Goal: Task Accomplishment & Management: Use online tool/utility

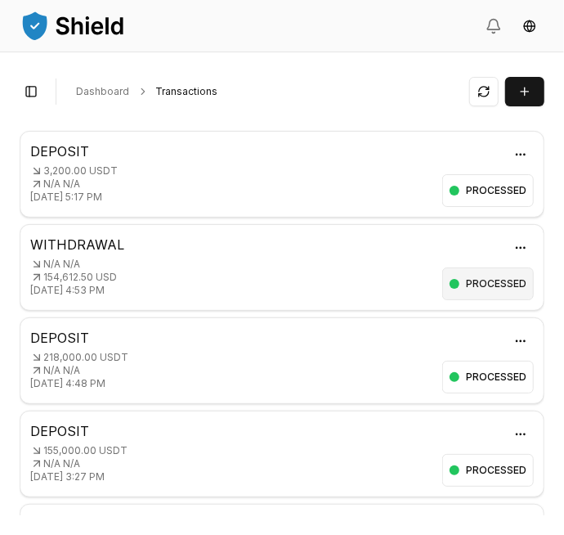
click at [485, 271] on div "PROCESSED" at bounding box center [488, 283] width 92 height 33
click at [49, 268] on p "N/A N/A" at bounding box center [233, 264] width 406 height 13
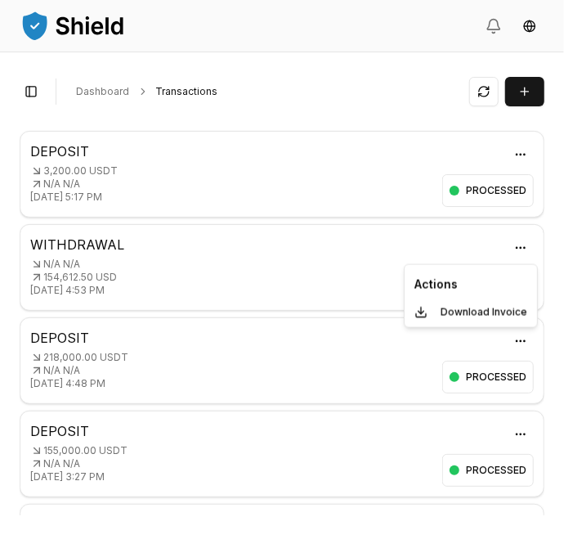
click at [533, 240] on html "Transactions Counterparties Virtual Account Referrals Invoices Wallet Scans Lin…" at bounding box center [282, 267] width 564 height 535
click at [61, 284] on html "Transactions Counterparties Virtual Account Referrals Invoices Wallet Scans Lin…" at bounding box center [282, 267] width 564 height 535
click at [2, 206] on div "Toggle Sidebar Dashboard Transactions Transaction DEPOSIT 3,200.00 USDT N/A N/A…" at bounding box center [282, 293] width 564 height 482
click at [24, 92] on button "Toggle Sidebar" at bounding box center [31, 91] width 23 height 23
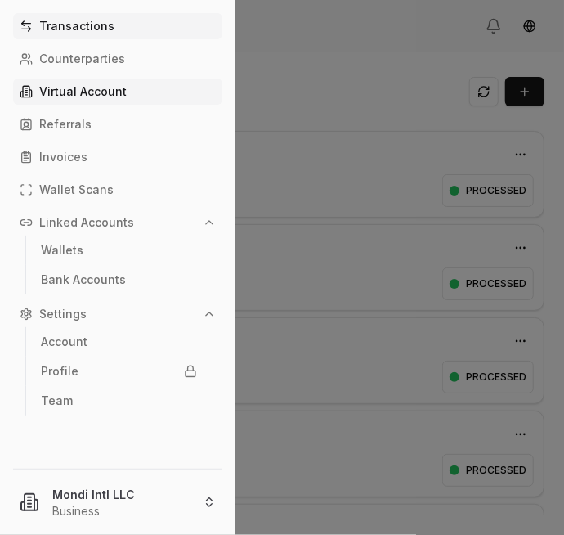
click at [52, 92] on p "Virtual Account" at bounding box center [82, 91] width 87 height 11
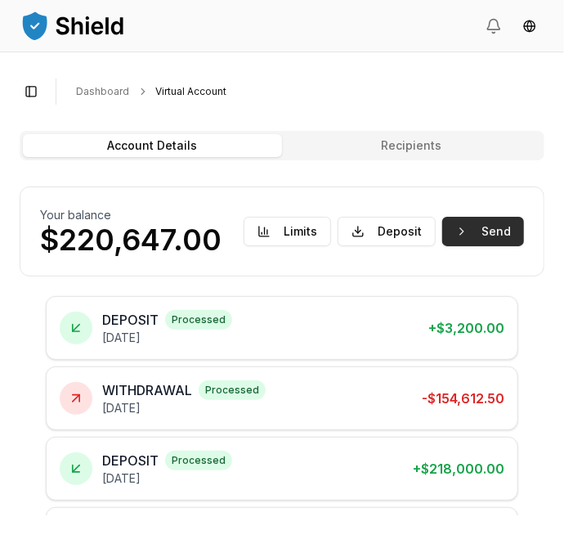
click at [491, 236] on button "Send" at bounding box center [483, 231] width 82 height 29
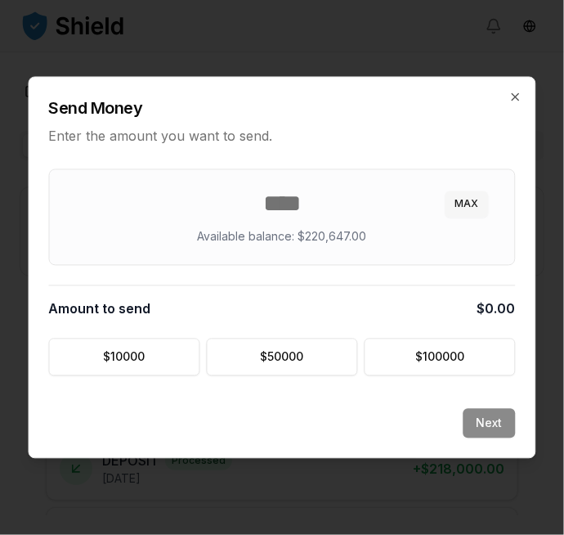
click at [471, 203] on button "MAX" at bounding box center [467, 204] width 43 height 26
type input "******"
click at [496, 416] on button "Next" at bounding box center [490, 423] width 52 height 29
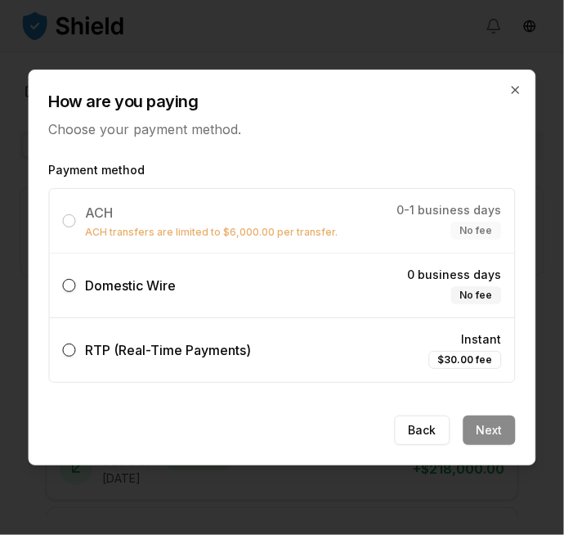
click at [70, 289] on button "Domestic Wire 0 business days No fee" at bounding box center [69, 285] width 13 height 13
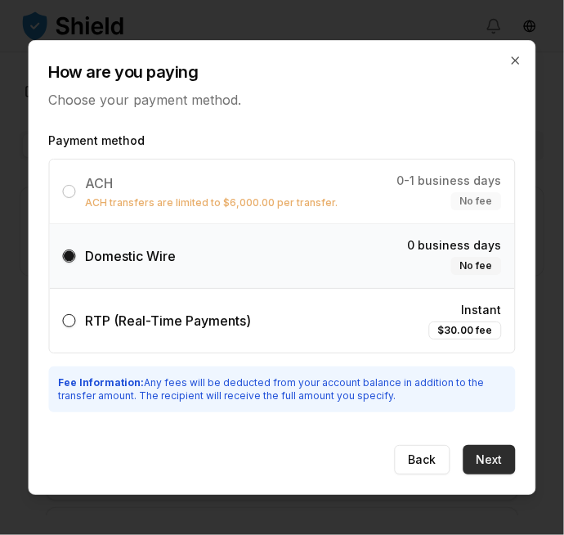
click at [502, 458] on button "Next" at bounding box center [490, 459] width 52 height 29
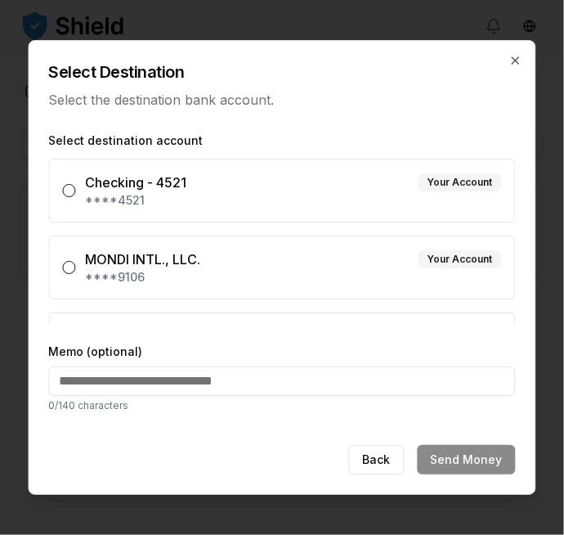
click at [69, 271] on button "MONDI INTL., LLC. Your Account ****9106" at bounding box center [69, 267] width 13 height 13
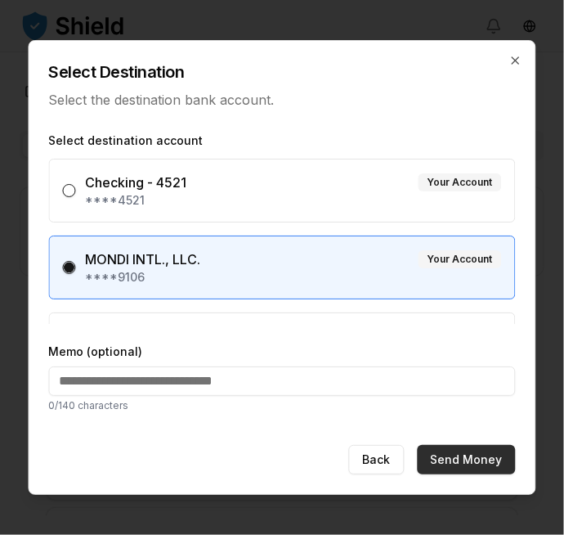
click at [484, 467] on button "Send Money" at bounding box center [467, 459] width 98 height 29
